Goal: Information Seeking & Learning: Learn about a topic

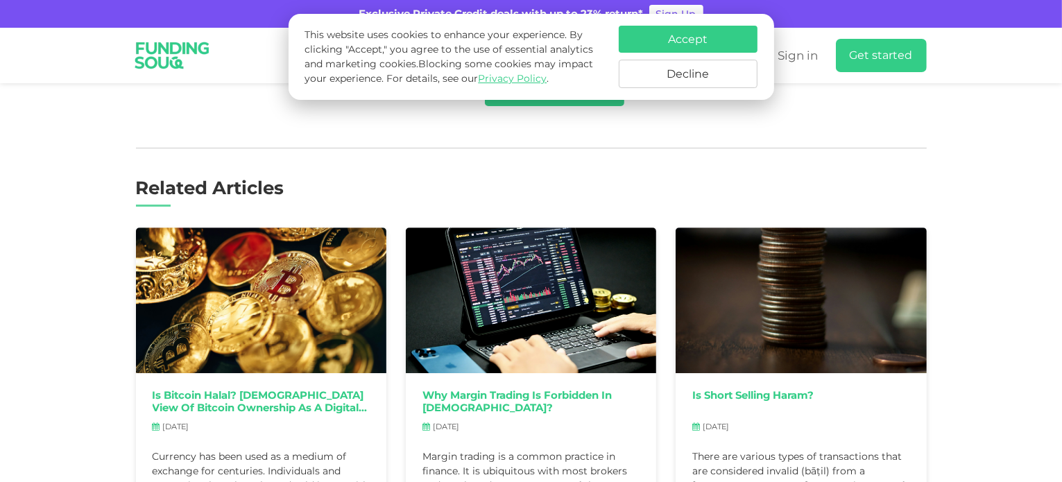
scroll to position [4182, 0]
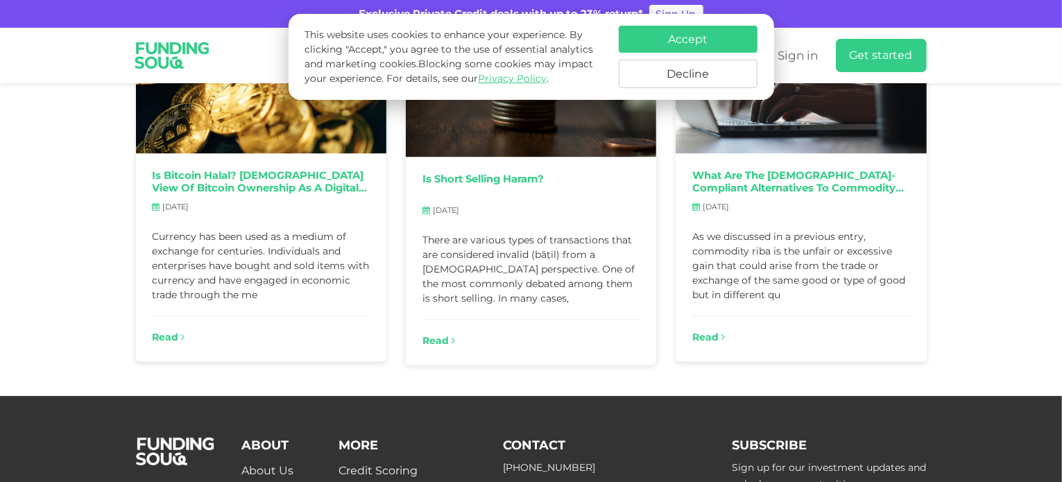
scroll to position [2982, 0]
